Goal: Information Seeking & Learning: Learn about a topic

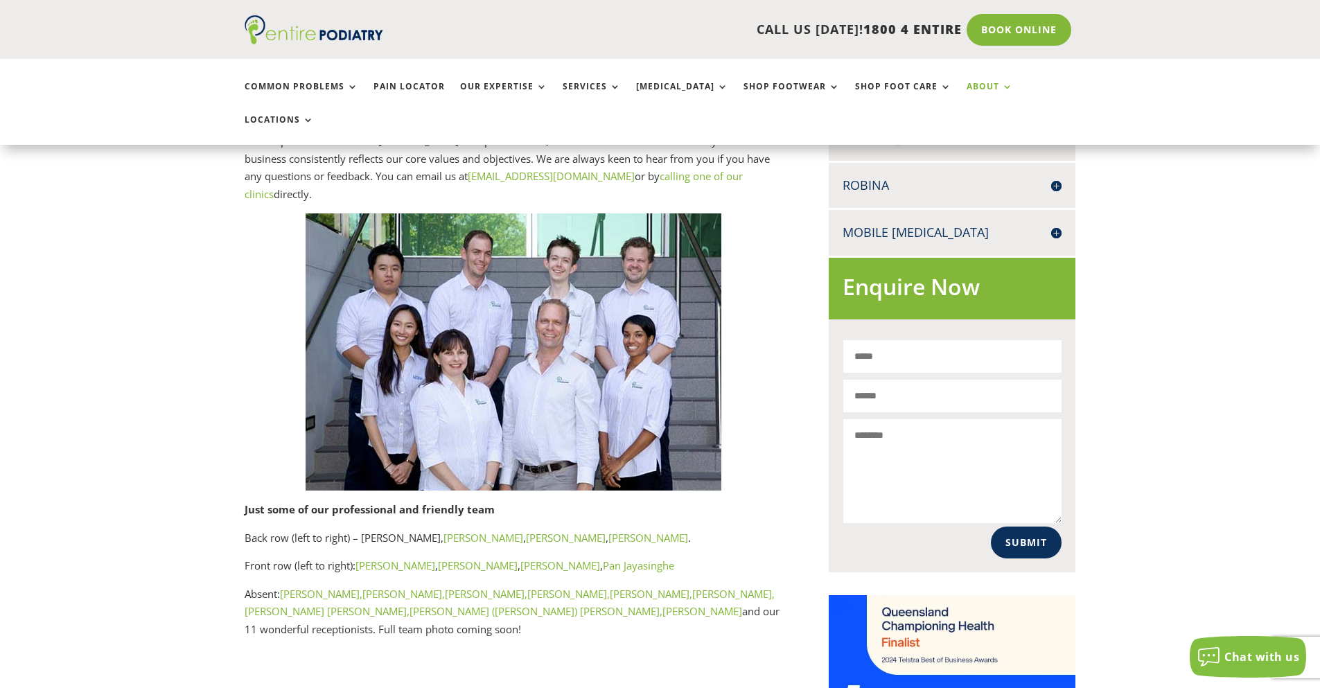
scroll to position [721, 0]
click at [603, 558] on link "Pan Jayasinghe" at bounding box center [638, 565] width 71 height 14
click at [375, 558] on link "[PERSON_NAME]" at bounding box center [396, 565] width 80 height 14
click at [445, 586] on link "Nathan Tomlins," at bounding box center [486, 593] width 82 height 14
click at [610, 586] on link "Melissa Pearce," at bounding box center [651, 593] width 82 height 14
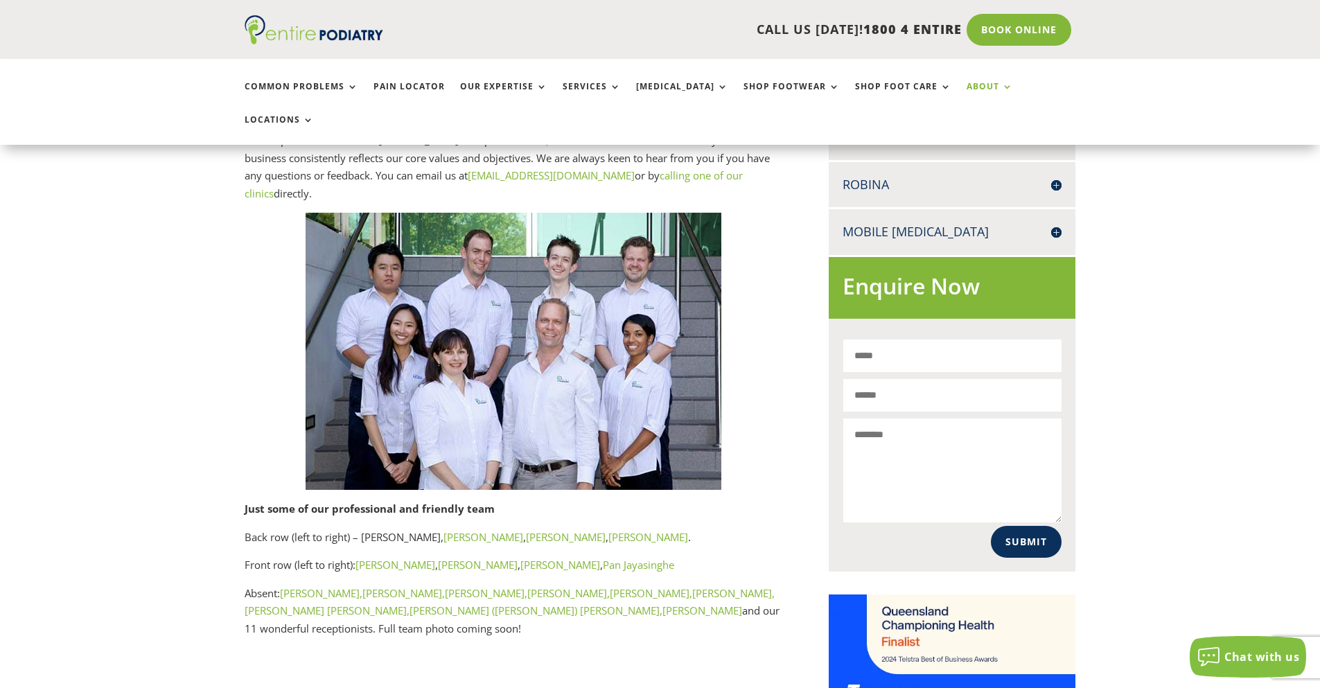
click at [410, 604] on link "Heidi (Tsz Hei) Cheng," at bounding box center [536, 611] width 253 height 14
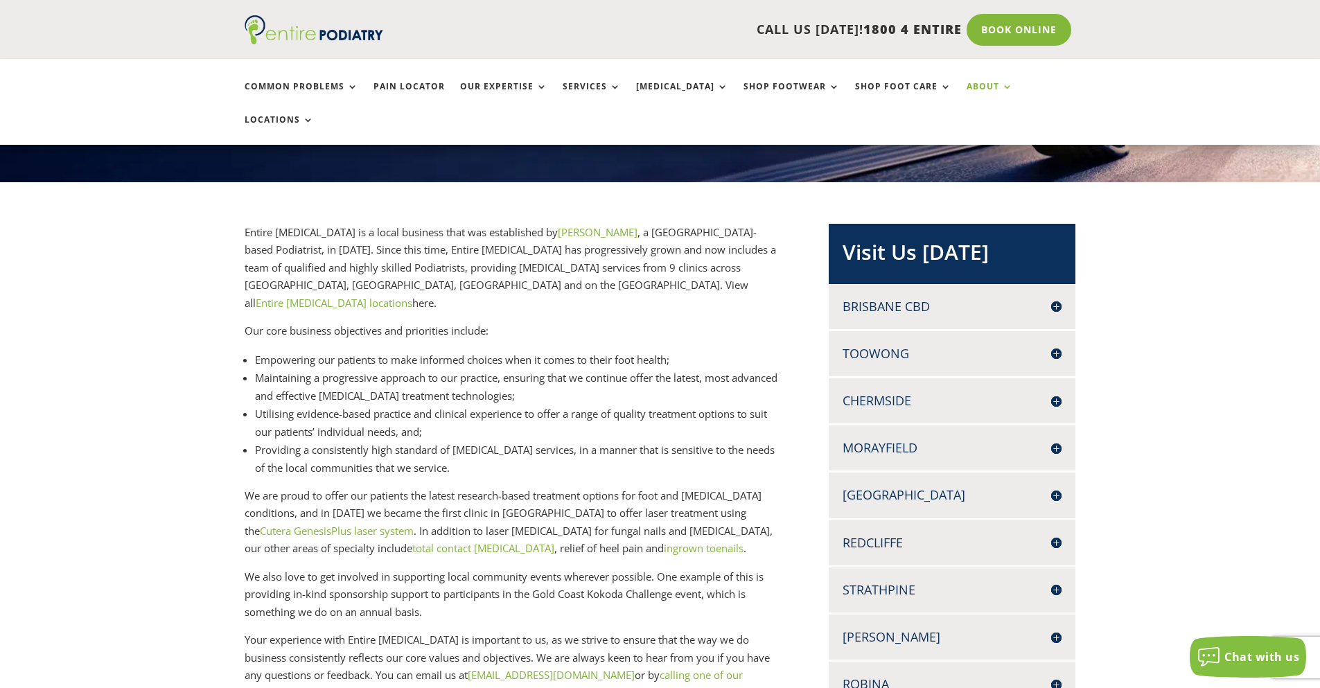
scroll to position [222, 0]
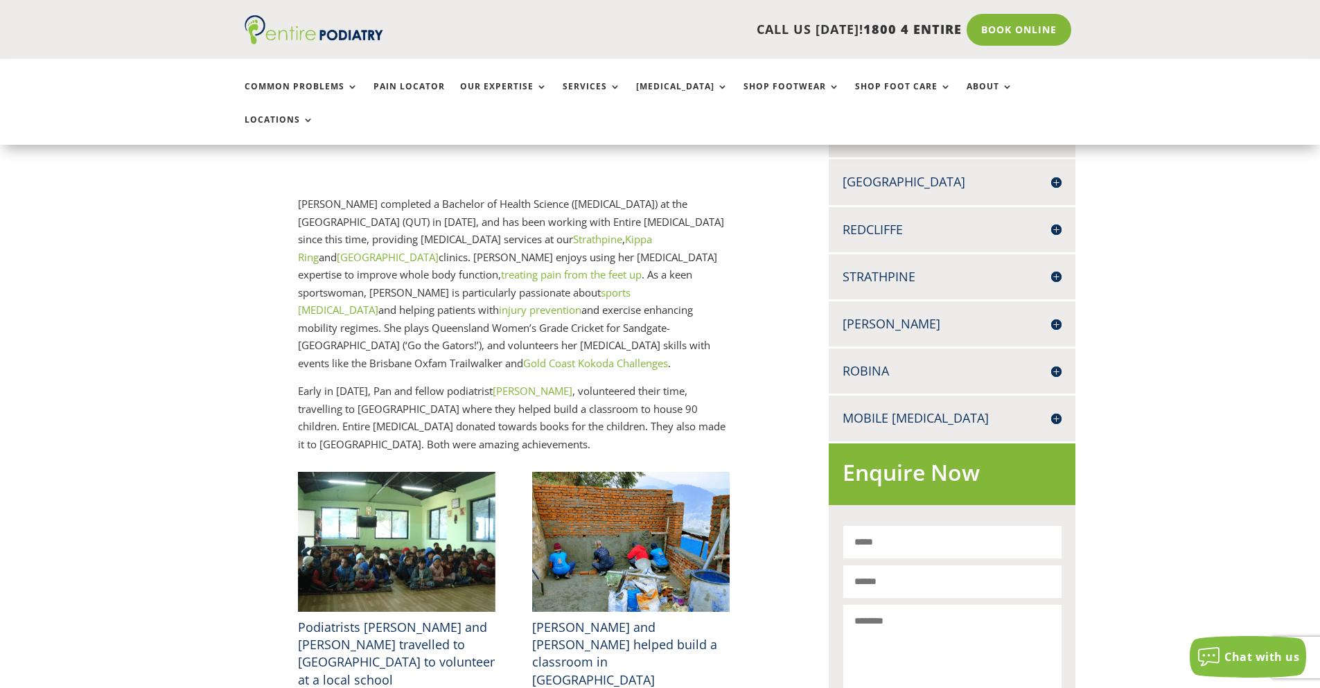
scroll to position [555, 0]
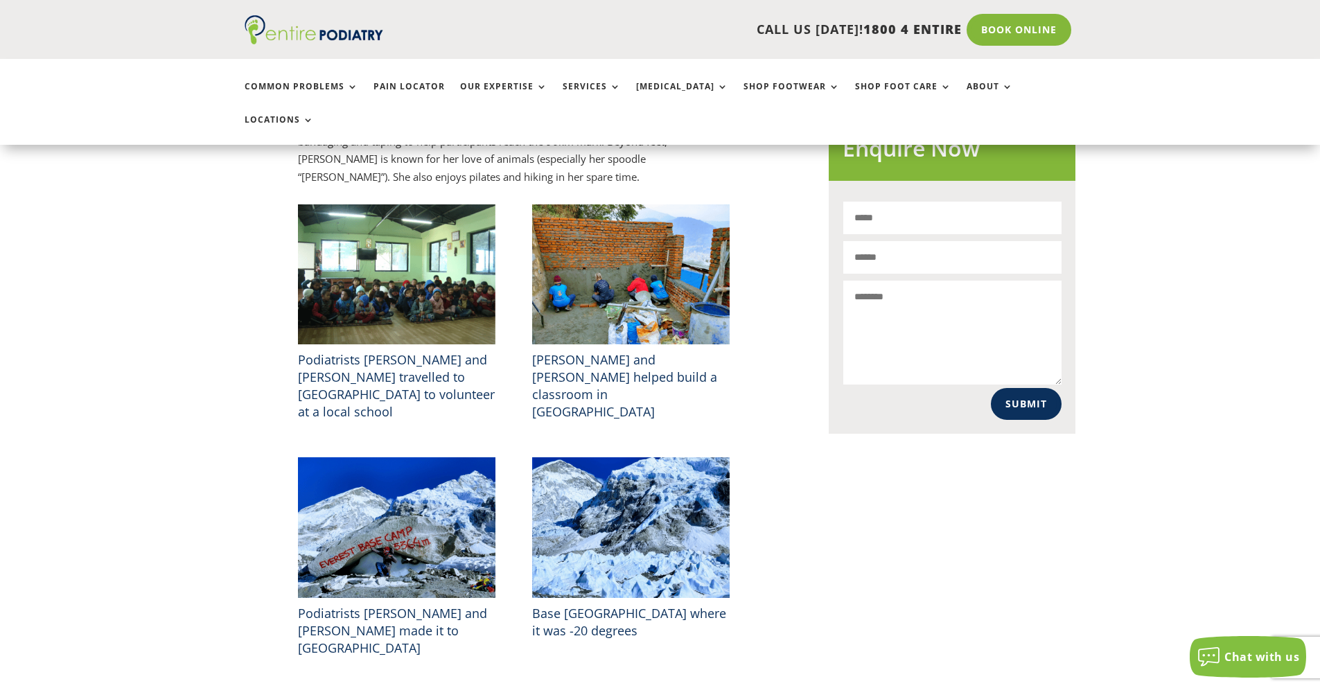
scroll to position [887, 0]
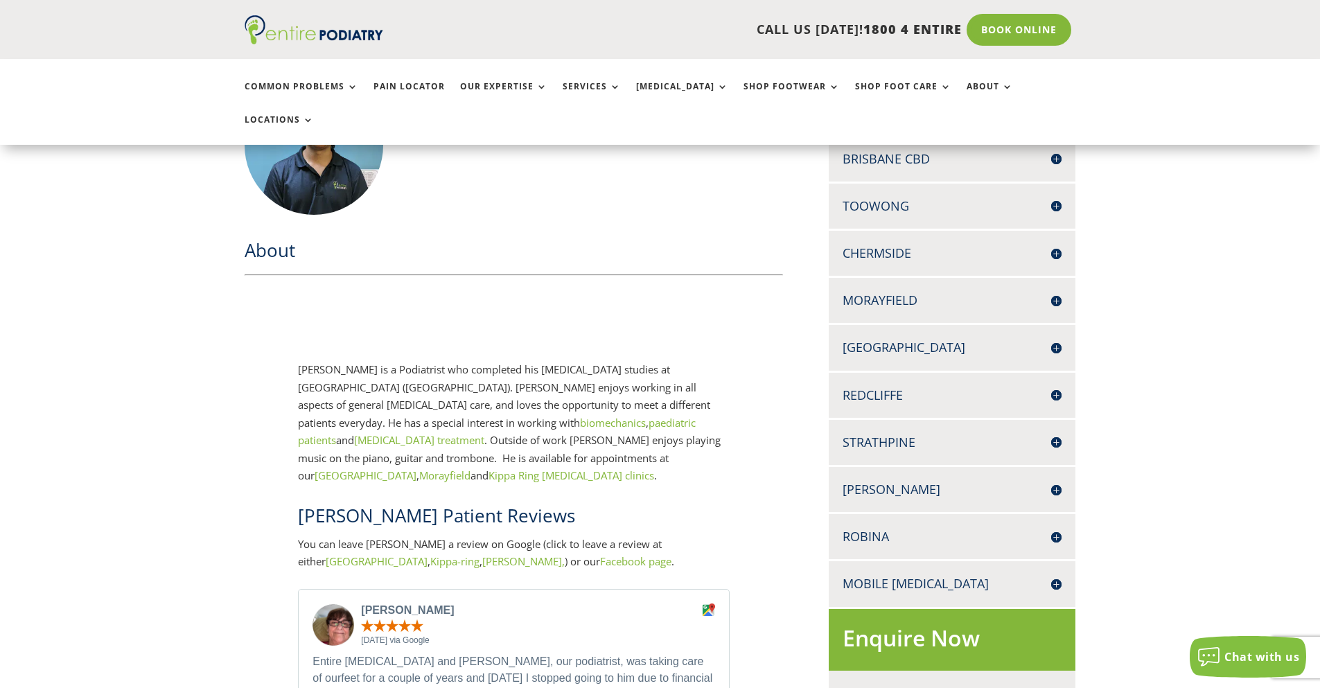
scroll to position [388, 0]
